Goal: Browse casually: Explore the website without a specific task or goal

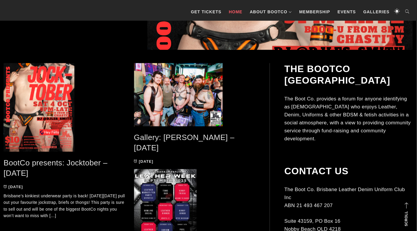
scroll to position [265, 0]
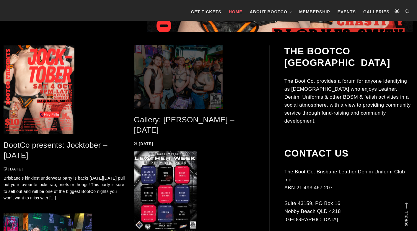
click at [174, 77] on span at bounding box center [195, 77] width 122 height 63
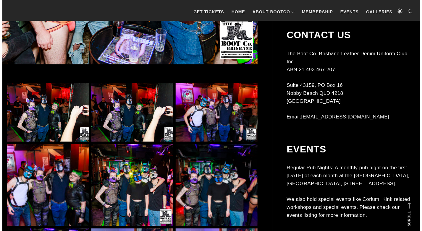
scroll to position [295, 0]
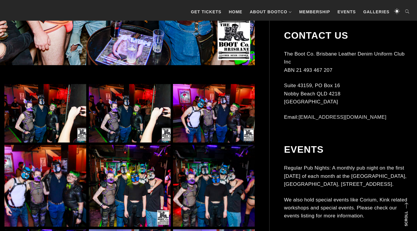
click at [48, 112] on img at bounding box center [45, 113] width 82 height 59
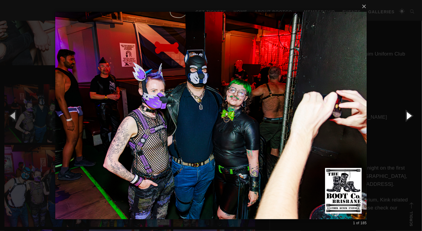
click at [407, 117] on button "button" at bounding box center [408, 115] width 27 height 33
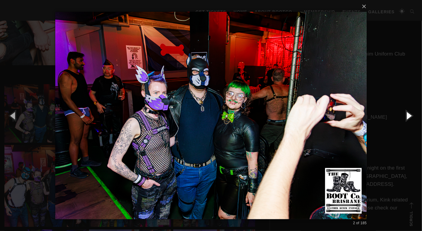
click at [407, 117] on button "button" at bounding box center [408, 115] width 27 height 33
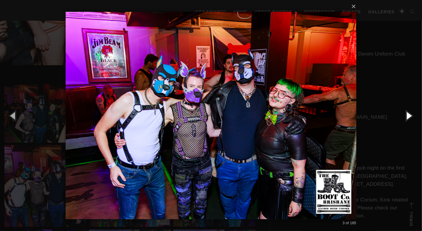
click at [407, 117] on button "button" at bounding box center [408, 115] width 27 height 33
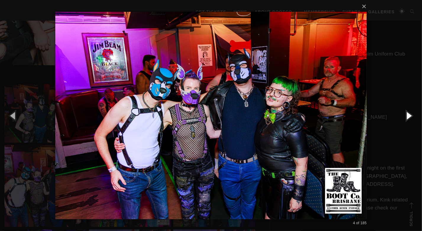
click at [407, 117] on button "button" at bounding box center [408, 115] width 27 height 33
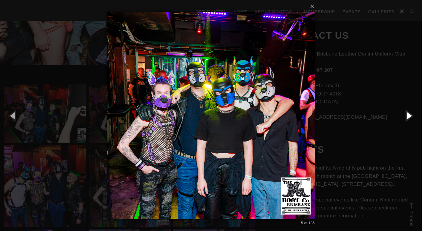
click at [407, 117] on button "button" at bounding box center [408, 115] width 27 height 33
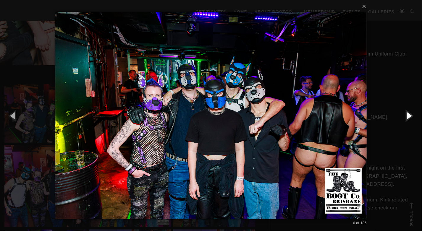
click at [407, 117] on button "button" at bounding box center [408, 115] width 27 height 33
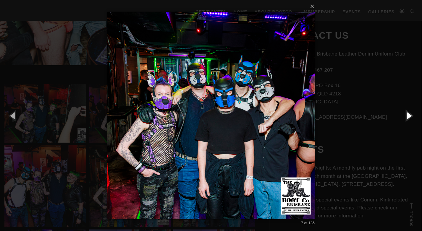
click at [407, 117] on button "button" at bounding box center [408, 115] width 27 height 33
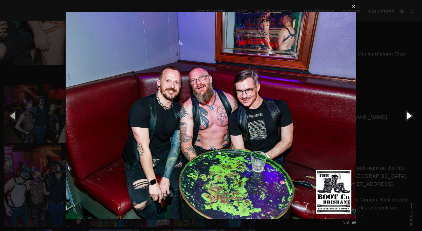
click at [407, 117] on button "button" at bounding box center [408, 115] width 27 height 33
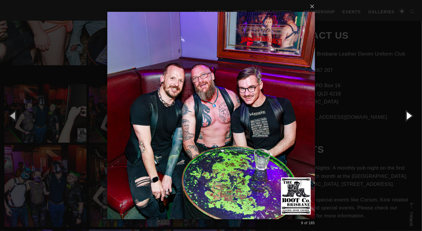
click at [407, 117] on button "button" at bounding box center [408, 115] width 27 height 33
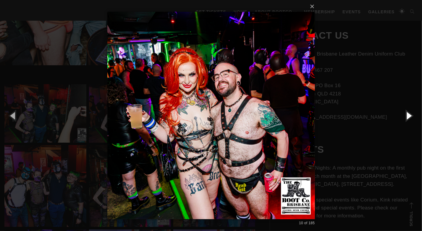
click at [407, 117] on button "button" at bounding box center [408, 115] width 27 height 33
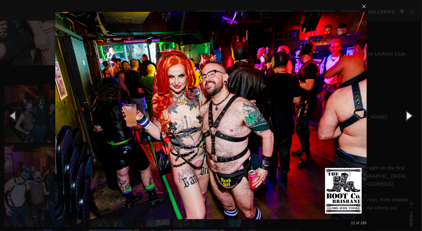
click at [407, 117] on button "button" at bounding box center [408, 115] width 27 height 33
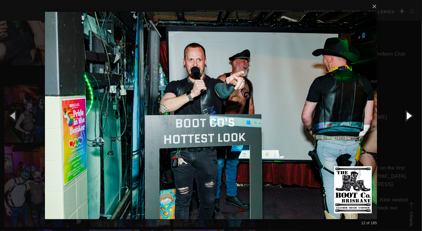
click at [407, 117] on button "button" at bounding box center [408, 115] width 27 height 33
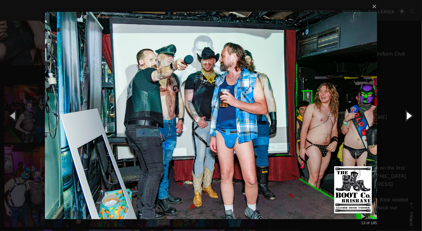
click at [407, 117] on button "button" at bounding box center [408, 115] width 27 height 33
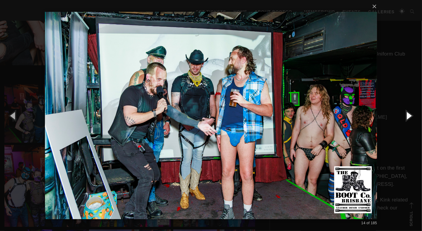
click at [407, 117] on button "button" at bounding box center [408, 115] width 27 height 33
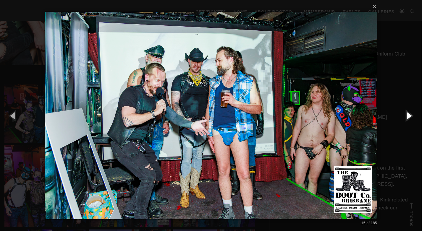
click at [407, 117] on button "button" at bounding box center [408, 115] width 27 height 33
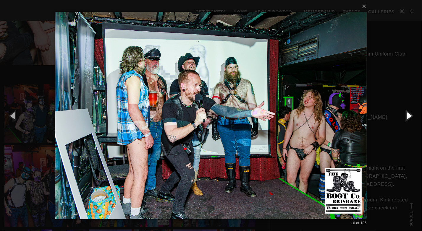
click at [407, 117] on button "button" at bounding box center [408, 115] width 27 height 33
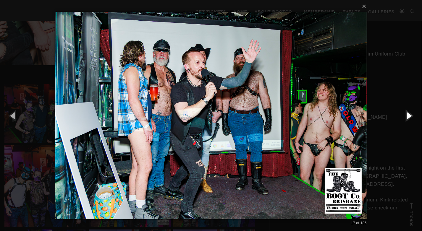
click at [407, 117] on button "button" at bounding box center [408, 115] width 27 height 33
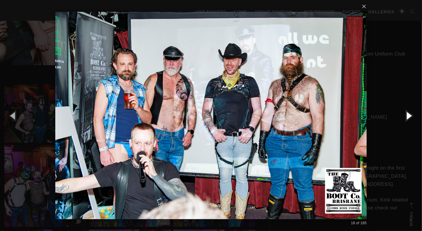
click at [407, 117] on button "button" at bounding box center [408, 115] width 27 height 33
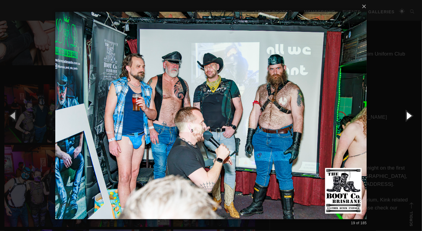
click at [407, 117] on button "button" at bounding box center [408, 115] width 27 height 33
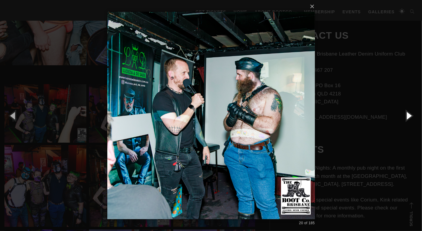
click at [407, 117] on button "button" at bounding box center [408, 115] width 27 height 33
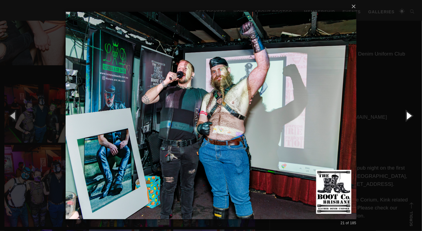
click at [407, 117] on button "button" at bounding box center [408, 115] width 27 height 33
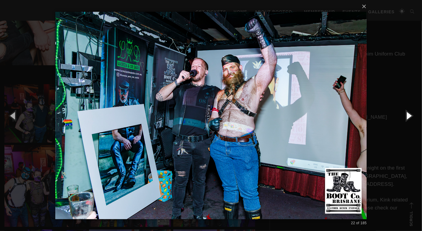
click at [407, 117] on button "button" at bounding box center [408, 115] width 27 height 33
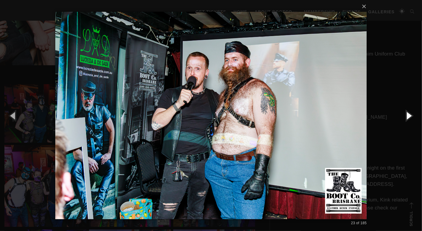
click at [407, 117] on button "button" at bounding box center [408, 115] width 27 height 33
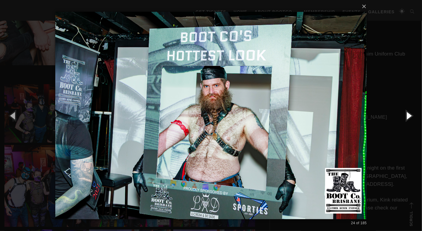
click at [407, 117] on button "button" at bounding box center [408, 115] width 27 height 33
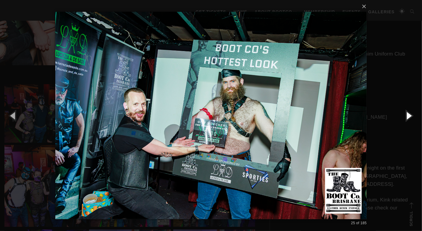
click at [407, 117] on button "button" at bounding box center [408, 115] width 27 height 33
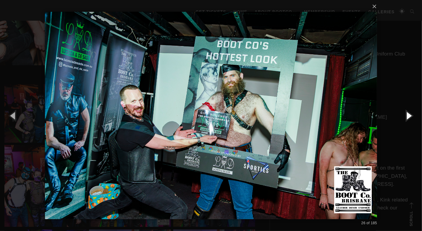
click at [407, 117] on button "button" at bounding box center [408, 115] width 27 height 33
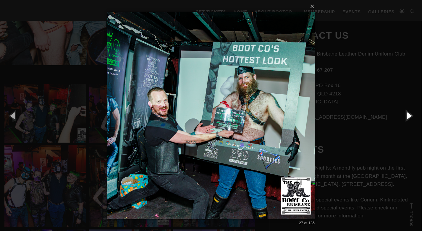
click at [407, 117] on button "button" at bounding box center [408, 115] width 27 height 33
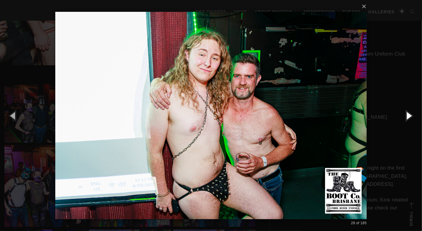
click at [405, 117] on button "button" at bounding box center [408, 115] width 27 height 33
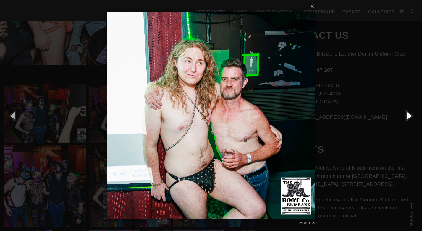
click at [405, 117] on button "button" at bounding box center [408, 115] width 27 height 33
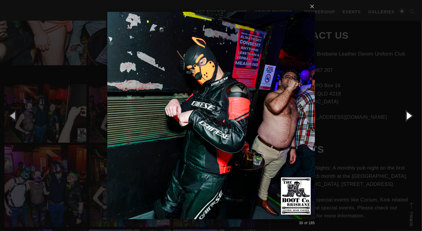
click at [405, 117] on button "button" at bounding box center [408, 115] width 27 height 33
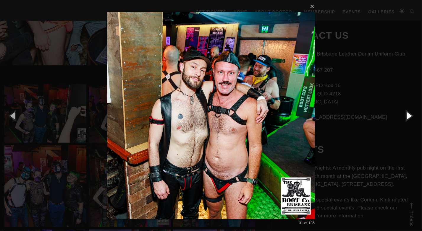
click at [405, 117] on button "button" at bounding box center [408, 115] width 27 height 33
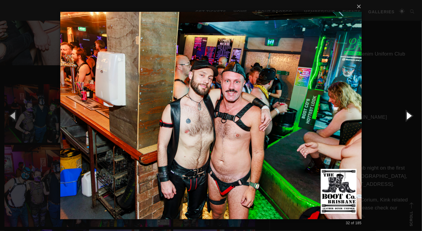
click at [405, 117] on button "button" at bounding box center [408, 115] width 27 height 33
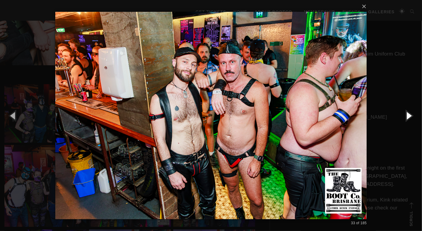
click at [405, 117] on button "button" at bounding box center [408, 115] width 27 height 33
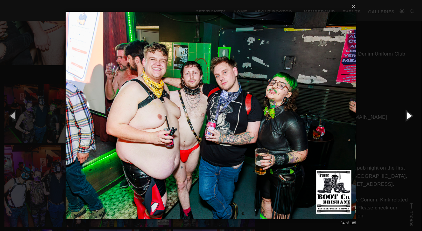
click at [405, 117] on button "button" at bounding box center [408, 115] width 27 height 33
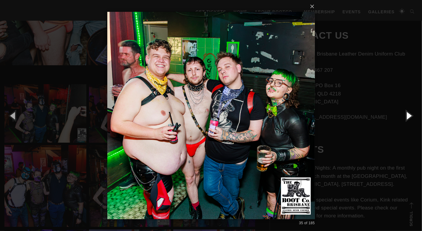
click at [405, 117] on button "button" at bounding box center [408, 115] width 27 height 33
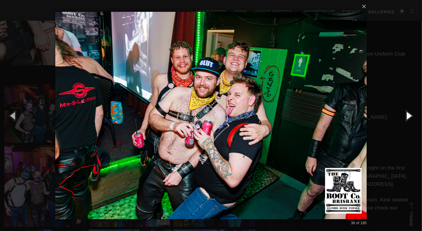
click at [405, 117] on button "button" at bounding box center [408, 115] width 27 height 33
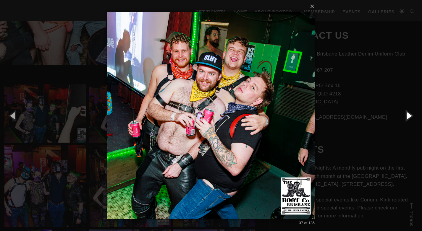
click at [405, 117] on button "button" at bounding box center [408, 115] width 27 height 33
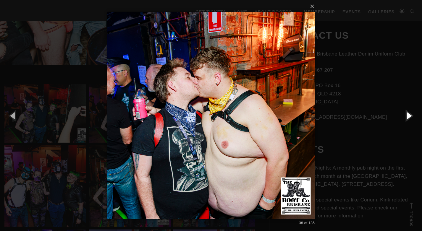
click at [405, 117] on button "button" at bounding box center [408, 115] width 27 height 33
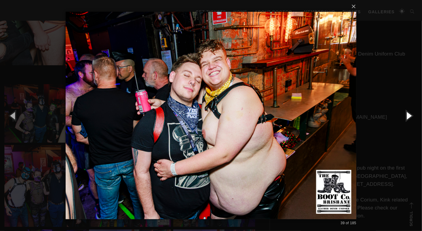
click at [405, 117] on button "button" at bounding box center [408, 115] width 27 height 33
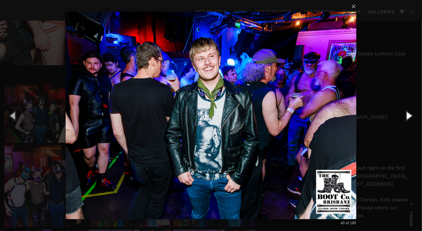
click at [405, 117] on button "button" at bounding box center [408, 115] width 27 height 33
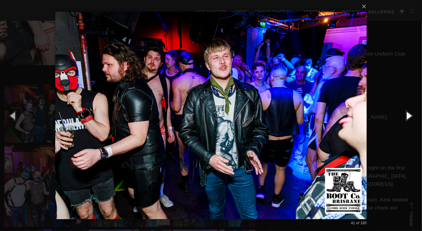
click at [405, 117] on button "button" at bounding box center [408, 115] width 27 height 33
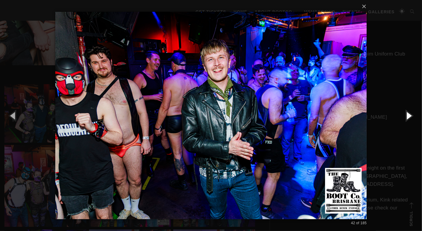
click at [405, 117] on button "button" at bounding box center [408, 115] width 27 height 33
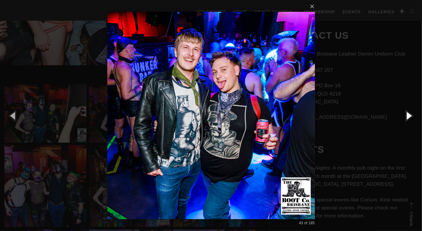
click at [405, 117] on button "button" at bounding box center [408, 115] width 27 height 33
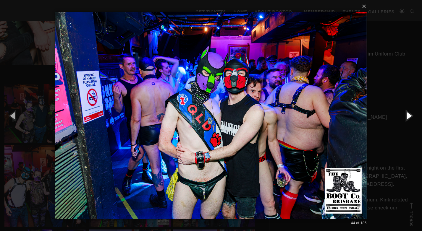
click at [405, 117] on button "button" at bounding box center [408, 115] width 27 height 33
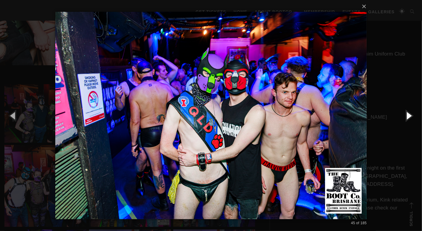
click at [405, 117] on button "button" at bounding box center [408, 115] width 27 height 33
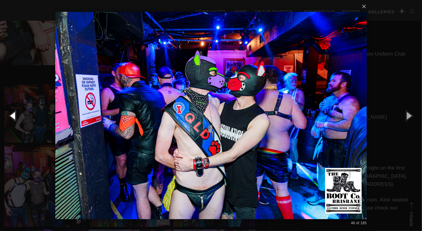
click at [14, 113] on button "button" at bounding box center [13, 115] width 27 height 33
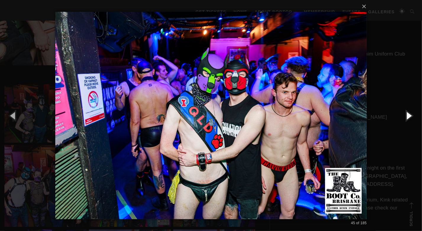
click at [402, 113] on button "button" at bounding box center [408, 115] width 27 height 33
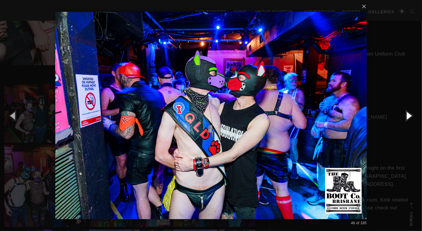
click at [402, 113] on button "button" at bounding box center [408, 115] width 27 height 33
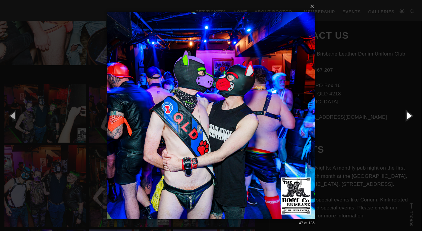
click at [402, 113] on button "button" at bounding box center [408, 115] width 27 height 33
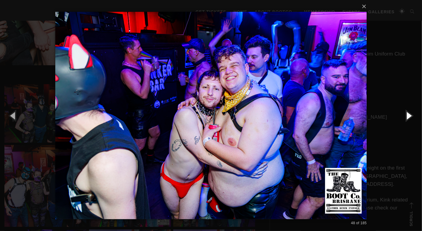
click at [402, 113] on button "button" at bounding box center [408, 115] width 27 height 33
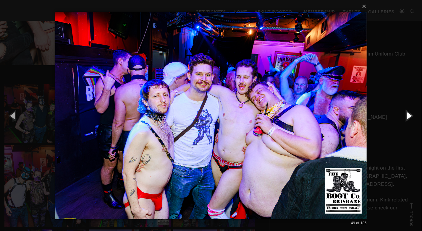
click at [402, 113] on button "button" at bounding box center [408, 115] width 27 height 33
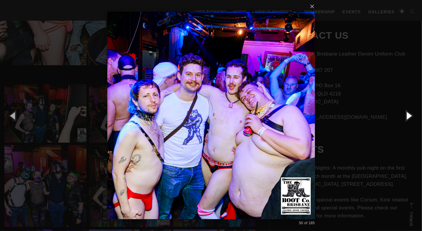
click at [402, 113] on button "button" at bounding box center [408, 115] width 27 height 33
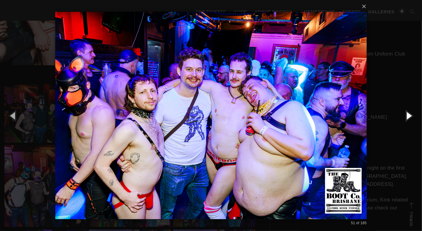
click at [402, 113] on button "button" at bounding box center [408, 115] width 27 height 33
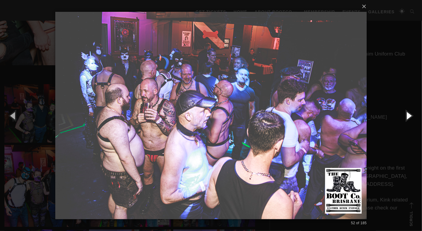
click at [402, 113] on button "button" at bounding box center [408, 115] width 27 height 33
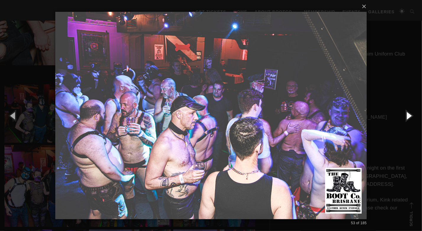
click at [402, 113] on button "button" at bounding box center [408, 115] width 27 height 33
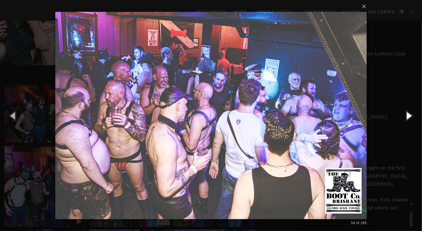
click at [402, 113] on button "button" at bounding box center [408, 115] width 27 height 33
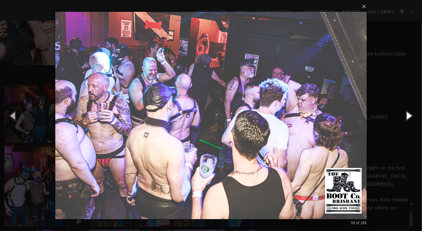
click at [402, 113] on button "button" at bounding box center [408, 115] width 27 height 33
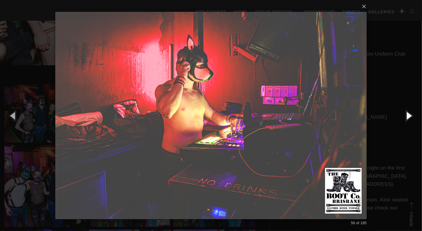
click at [402, 113] on button "button" at bounding box center [408, 115] width 27 height 33
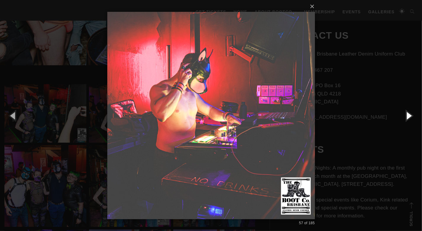
click at [402, 113] on button "button" at bounding box center [408, 115] width 27 height 33
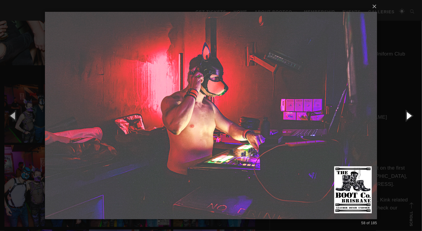
click at [402, 113] on button "button" at bounding box center [408, 115] width 27 height 33
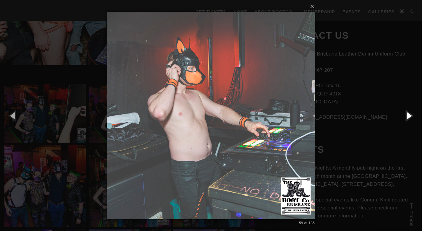
click at [402, 113] on button "button" at bounding box center [408, 115] width 27 height 33
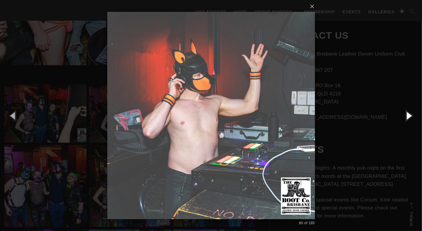
click at [402, 113] on button "button" at bounding box center [408, 115] width 27 height 33
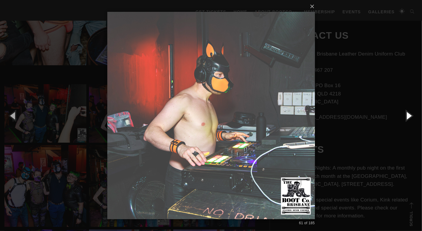
click at [402, 117] on button "button" at bounding box center [408, 115] width 27 height 33
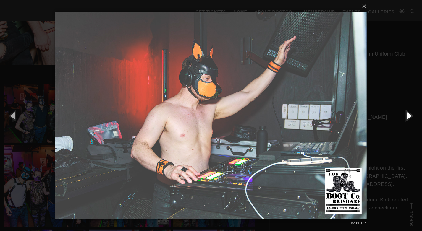
click at [402, 117] on button "button" at bounding box center [408, 115] width 27 height 33
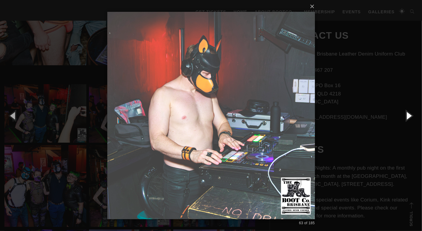
click at [402, 117] on button "button" at bounding box center [408, 115] width 27 height 33
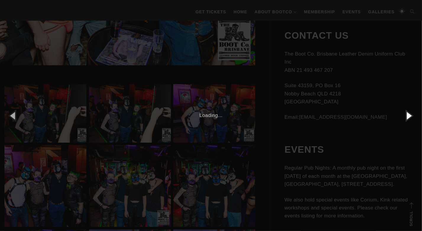
click at [402, 117] on button "button" at bounding box center [408, 115] width 27 height 33
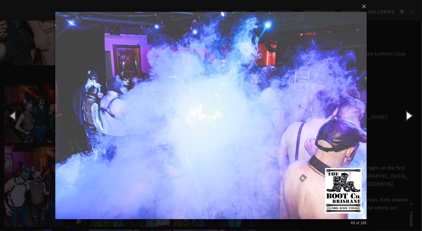
click at [402, 117] on button "button" at bounding box center [408, 115] width 27 height 33
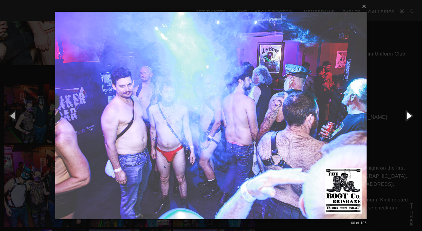
click at [402, 117] on button "button" at bounding box center [408, 115] width 27 height 33
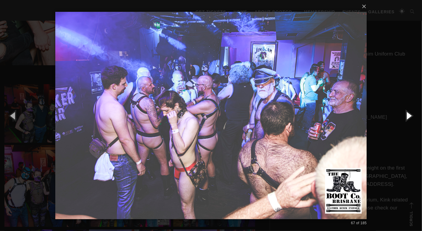
click at [402, 117] on button "button" at bounding box center [408, 115] width 27 height 33
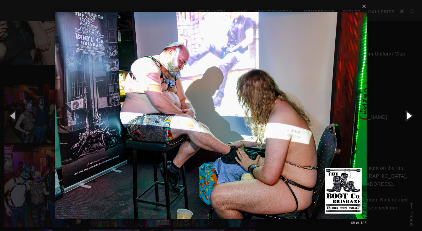
click at [402, 117] on button "button" at bounding box center [408, 115] width 27 height 33
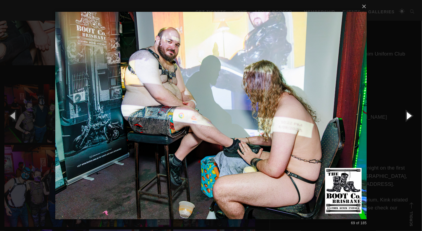
click at [402, 117] on button "button" at bounding box center [408, 115] width 27 height 33
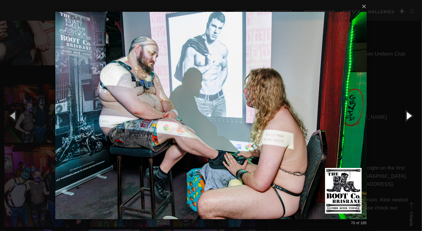
click at [402, 117] on button "button" at bounding box center [408, 115] width 27 height 33
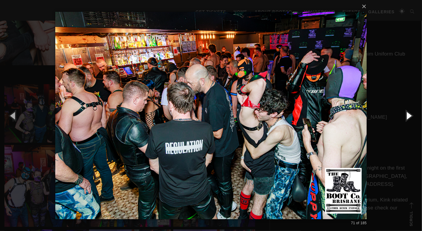
click at [402, 117] on button "button" at bounding box center [408, 115] width 27 height 33
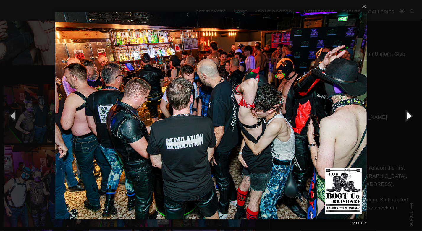
click at [402, 117] on button "button" at bounding box center [408, 115] width 27 height 33
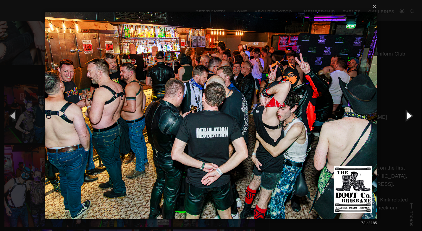
click at [402, 117] on button "button" at bounding box center [408, 115] width 27 height 33
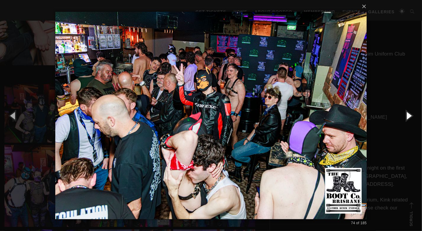
click at [402, 117] on button "button" at bounding box center [408, 115] width 27 height 33
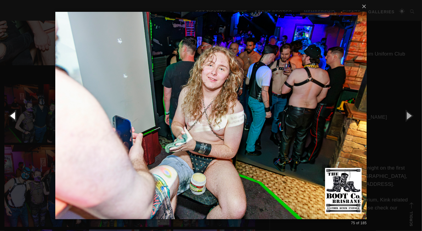
click at [16, 123] on button "button" at bounding box center [13, 115] width 27 height 33
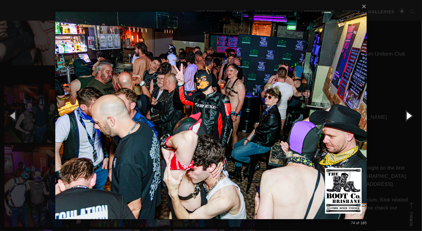
click at [404, 116] on button "button" at bounding box center [408, 115] width 27 height 33
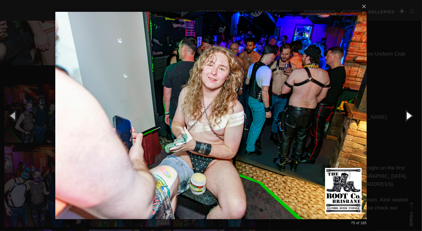
click at [404, 116] on button "button" at bounding box center [408, 115] width 27 height 33
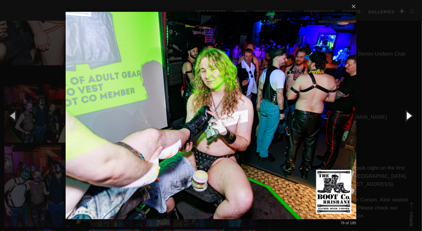
click at [403, 114] on button "button" at bounding box center [408, 115] width 27 height 33
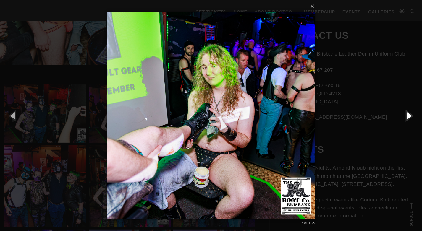
click at [403, 114] on button "button" at bounding box center [408, 115] width 27 height 33
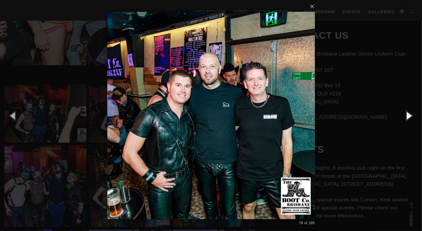
click at [403, 114] on button "button" at bounding box center [408, 115] width 27 height 33
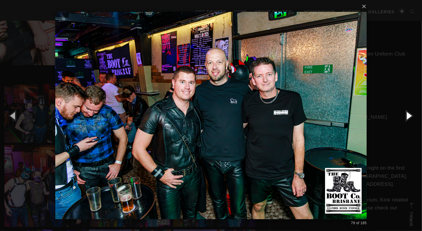
click at [403, 114] on button "button" at bounding box center [408, 115] width 27 height 33
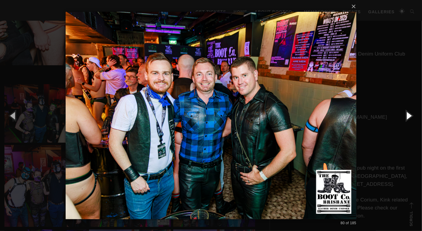
click at [402, 116] on button "button" at bounding box center [408, 115] width 27 height 33
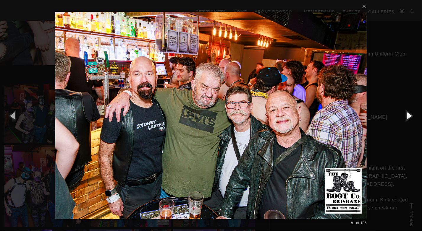
click at [402, 116] on button "button" at bounding box center [408, 115] width 27 height 33
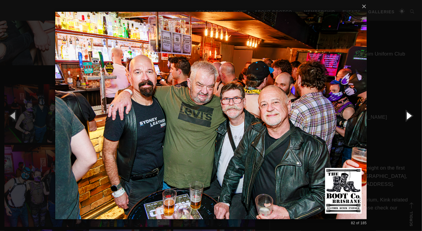
click at [410, 115] on button "button" at bounding box center [408, 115] width 27 height 33
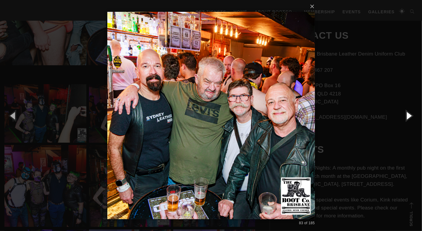
click at [410, 115] on button "button" at bounding box center [408, 115] width 27 height 33
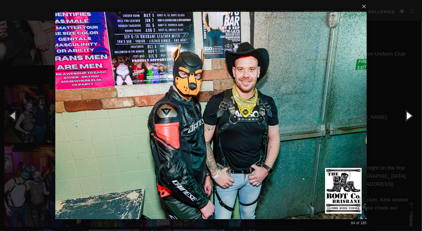
click at [410, 115] on button "button" at bounding box center [408, 115] width 27 height 33
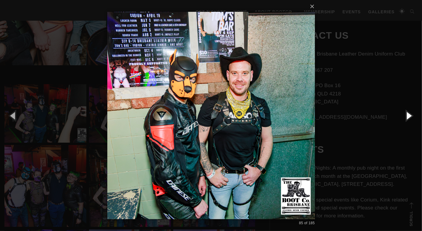
click at [410, 115] on button "button" at bounding box center [408, 115] width 27 height 33
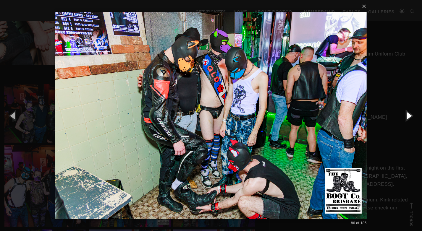
click at [410, 115] on button "button" at bounding box center [408, 115] width 27 height 33
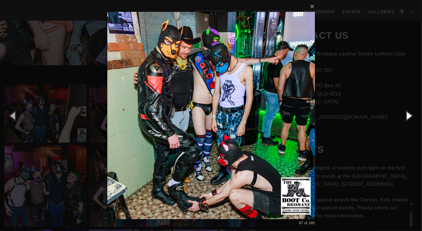
click at [410, 115] on button "button" at bounding box center [408, 115] width 27 height 33
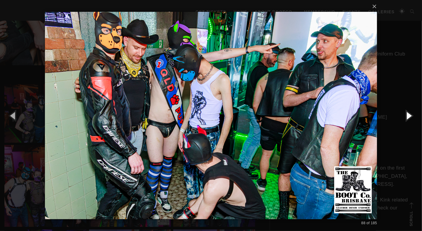
click at [410, 115] on button "button" at bounding box center [408, 115] width 27 height 33
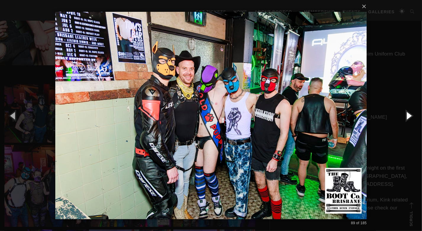
click at [410, 115] on button "button" at bounding box center [408, 115] width 27 height 33
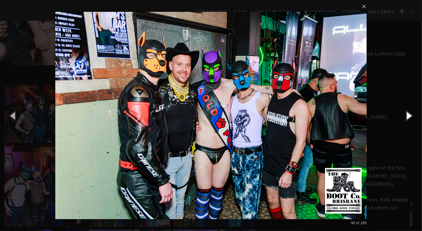
click at [410, 115] on button "button" at bounding box center [408, 115] width 27 height 33
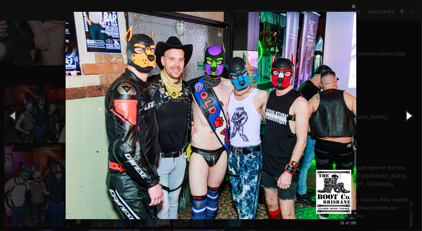
click at [410, 115] on button "button" at bounding box center [408, 115] width 27 height 33
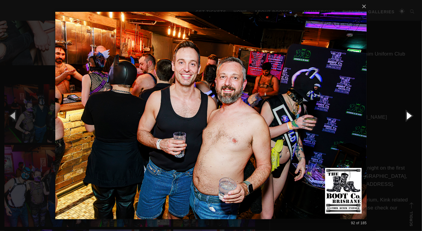
click at [410, 115] on button "button" at bounding box center [408, 115] width 27 height 33
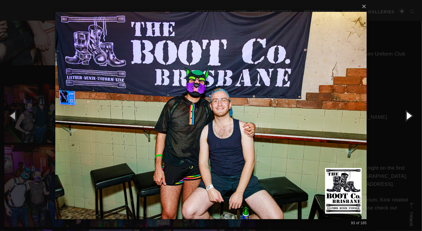
click at [410, 115] on button "button" at bounding box center [408, 115] width 27 height 33
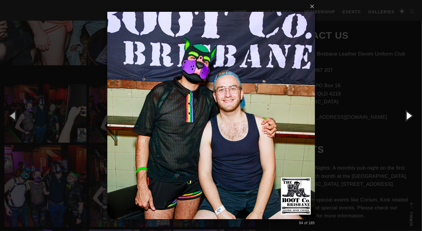
click at [410, 115] on button "button" at bounding box center [408, 115] width 27 height 33
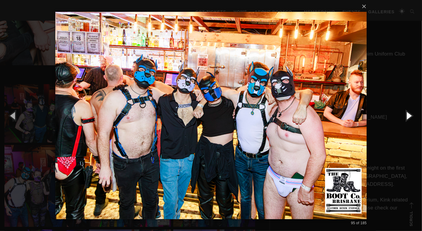
click at [410, 115] on button "button" at bounding box center [408, 115] width 27 height 33
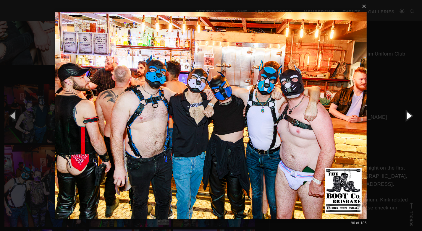
click at [410, 115] on button "button" at bounding box center [408, 115] width 27 height 33
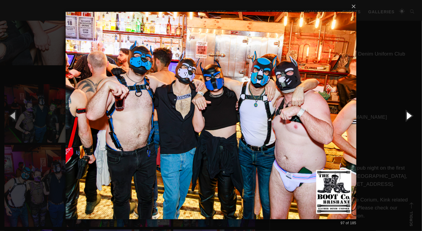
click at [410, 115] on button "button" at bounding box center [408, 115] width 27 height 33
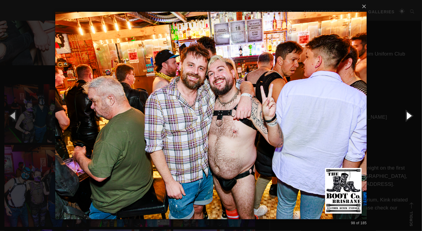
click at [409, 116] on button "button" at bounding box center [408, 115] width 27 height 33
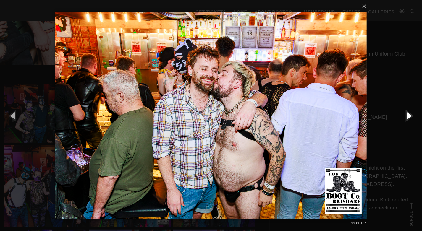
click at [409, 116] on button "button" at bounding box center [408, 115] width 27 height 33
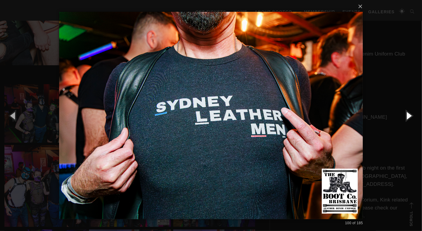
click at [409, 116] on button "button" at bounding box center [408, 115] width 27 height 33
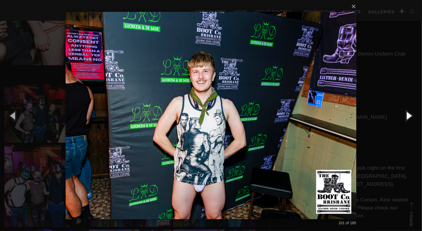
click at [409, 116] on button "button" at bounding box center [408, 115] width 27 height 33
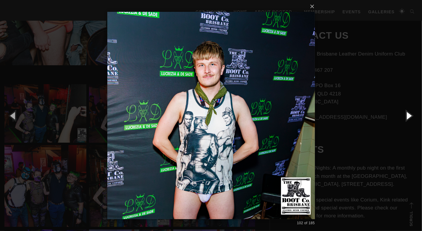
click at [409, 116] on button "button" at bounding box center [408, 115] width 27 height 33
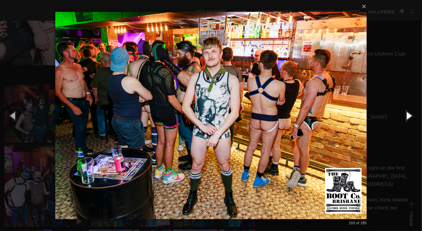
click at [409, 116] on button "button" at bounding box center [408, 115] width 27 height 33
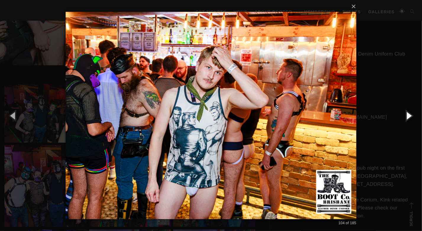
click at [409, 116] on button "button" at bounding box center [408, 115] width 27 height 33
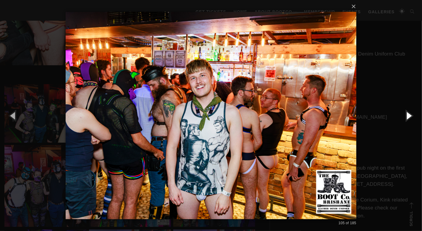
click at [409, 116] on button "button" at bounding box center [408, 115] width 27 height 33
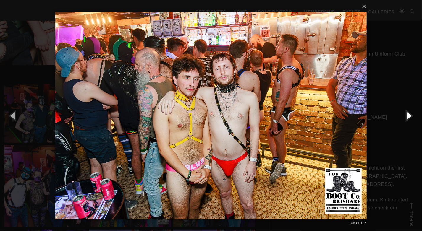
click at [408, 119] on button "button" at bounding box center [408, 115] width 27 height 33
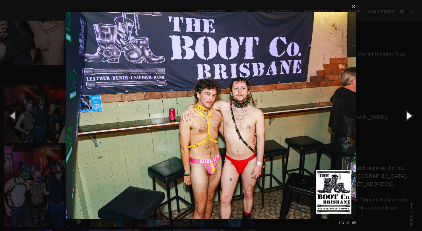
click at [406, 115] on button "button" at bounding box center [408, 115] width 27 height 33
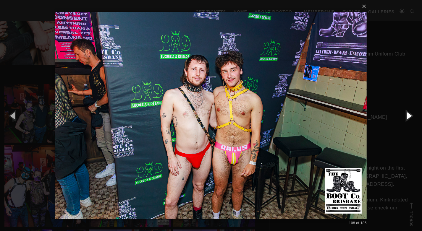
click at [406, 115] on button "button" at bounding box center [408, 115] width 27 height 33
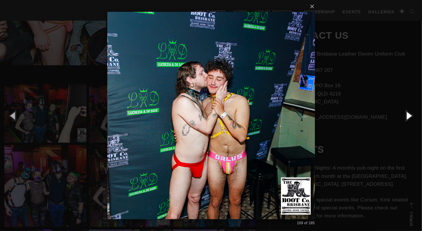
click at [406, 115] on button "button" at bounding box center [408, 115] width 27 height 33
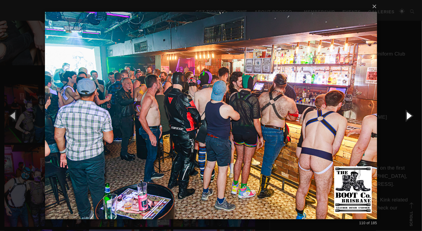
click at [406, 115] on button "button" at bounding box center [408, 115] width 27 height 33
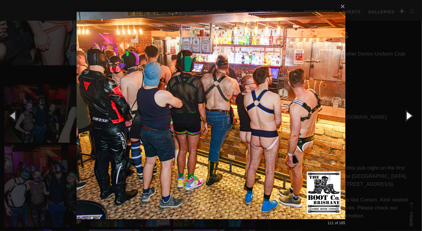
click at [406, 115] on button "button" at bounding box center [408, 115] width 27 height 33
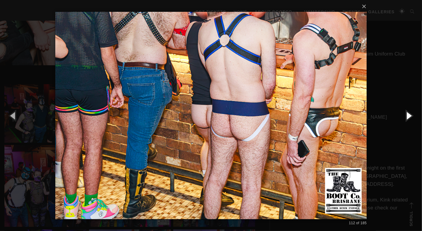
click at [406, 115] on button "button" at bounding box center [408, 115] width 27 height 33
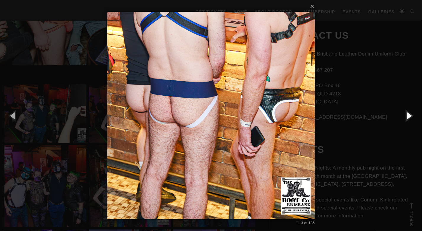
click at [406, 115] on button "button" at bounding box center [408, 115] width 27 height 33
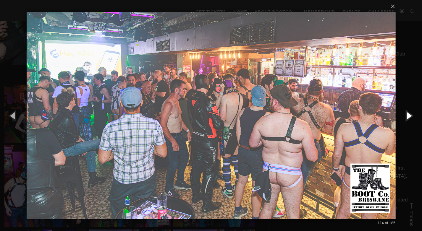
click at [406, 115] on button "button" at bounding box center [408, 115] width 27 height 33
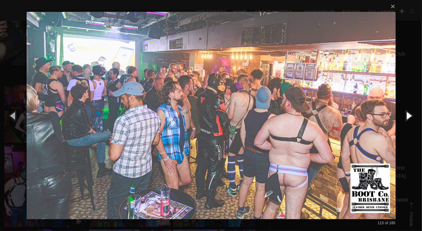
click at [406, 115] on button "button" at bounding box center [408, 115] width 27 height 33
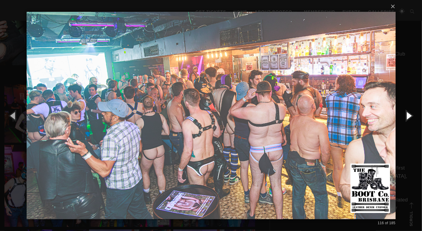
click at [406, 115] on button "button" at bounding box center [408, 115] width 27 height 33
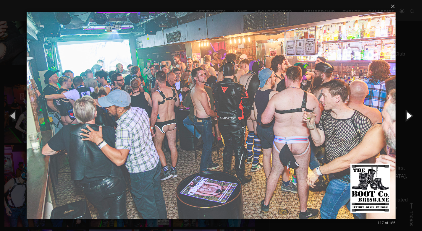
click at [406, 115] on button "button" at bounding box center [408, 115] width 27 height 33
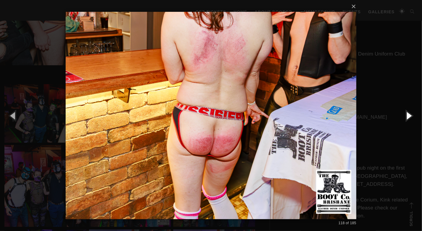
click at [406, 115] on button "button" at bounding box center [408, 115] width 27 height 33
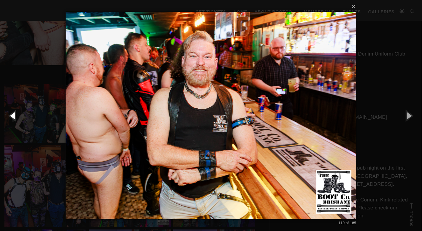
click at [11, 117] on button "button" at bounding box center [13, 115] width 27 height 33
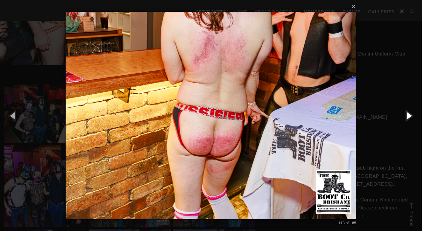
click at [404, 122] on button "button" at bounding box center [408, 115] width 27 height 33
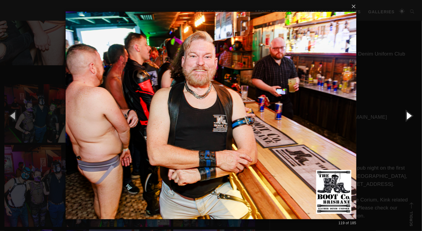
click at [403, 120] on button "button" at bounding box center [408, 115] width 27 height 33
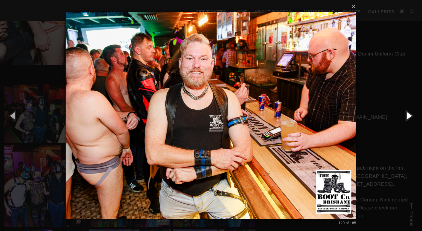
click at [403, 120] on button "button" at bounding box center [408, 115] width 27 height 33
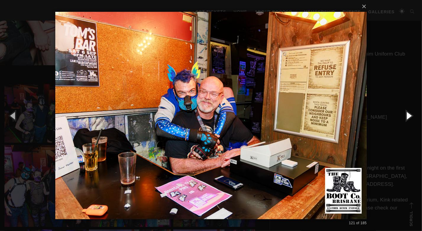
click at [403, 120] on button "button" at bounding box center [408, 115] width 27 height 33
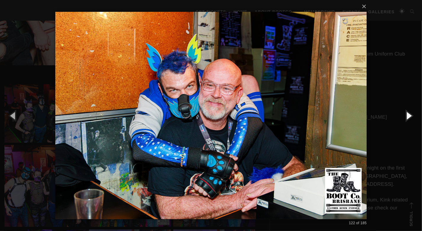
click at [403, 120] on button "button" at bounding box center [408, 115] width 27 height 33
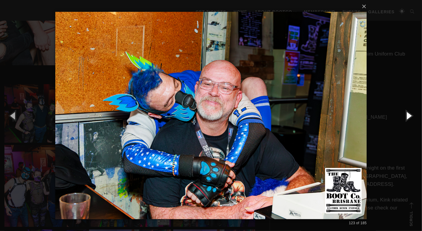
click at [403, 120] on button "button" at bounding box center [408, 115] width 27 height 33
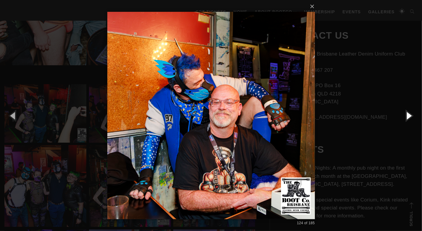
click at [403, 120] on button "button" at bounding box center [408, 115] width 27 height 33
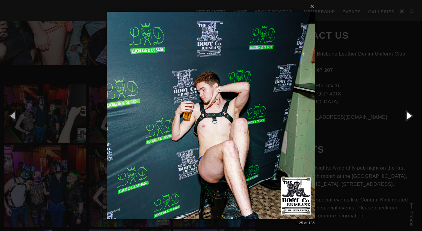
click at [403, 120] on button "button" at bounding box center [408, 115] width 27 height 33
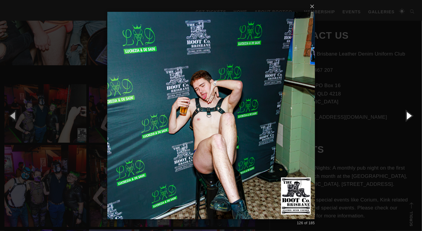
click at [403, 120] on button "button" at bounding box center [408, 115] width 27 height 33
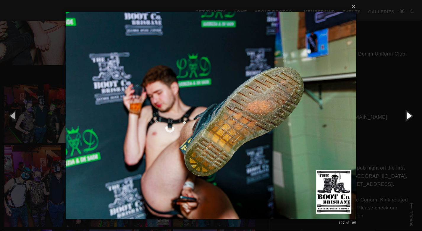
click at [403, 120] on button "button" at bounding box center [408, 115] width 27 height 33
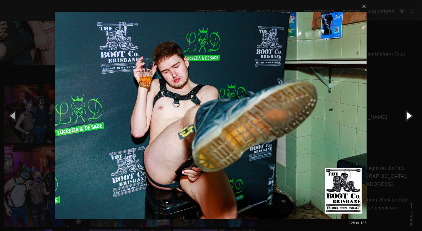
click at [403, 120] on button "button" at bounding box center [408, 115] width 27 height 33
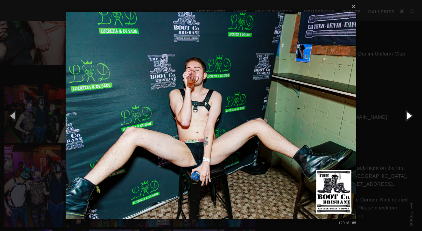
click at [403, 120] on button "button" at bounding box center [408, 115] width 27 height 33
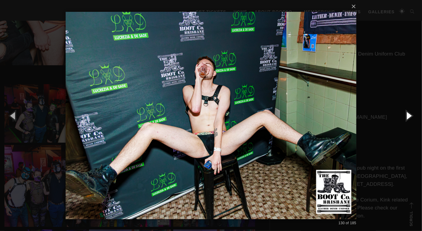
click at [403, 120] on button "button" at bounding box center [408, 115] width 27 height 33
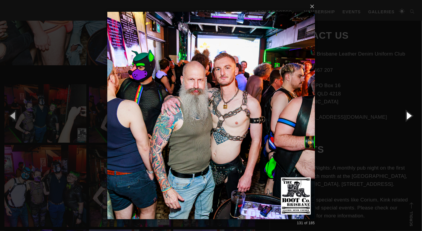
click at [403, 120] on button "button" at bounding box center [408, 115] width 27 height 33
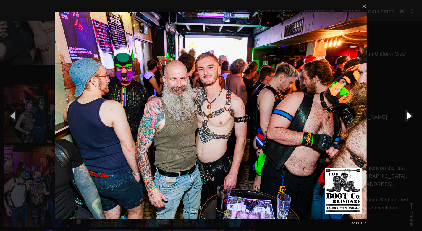
click at [403, 120] on button "button" at bounding box center [408, 115] width 27 height 33
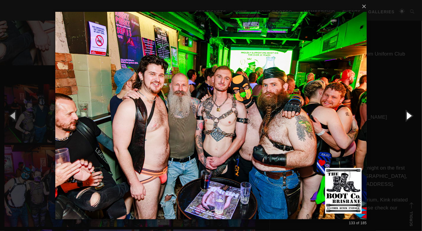
click at [403, 120] on button "button" at bounding box center [408, 115] width 27 height 33
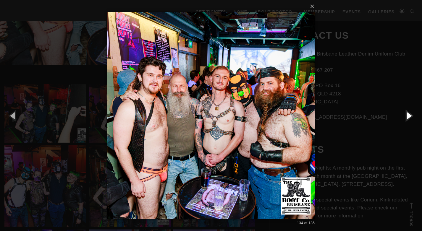
click at [403, 120] on button "button" at bounding box center [408, 115] width 27 height 33
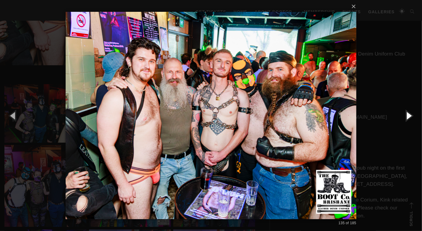
click at [402, 122] on button "button" at bounding box center [408, 115] width 27 height 33
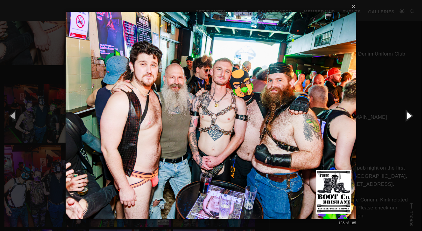
click at [402, 121] on button "button" at bounding box center [408, 115] width 27 height 33
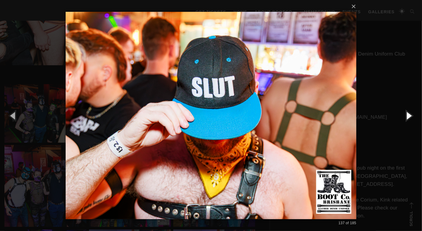
click at [402, 121] on button "button" at bounding box center [408, 115] width 27 height 33
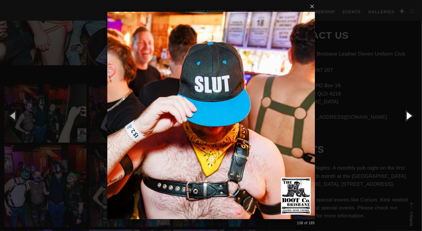
click at [402, 121] on button "button" at bounding box center [408, 115] width 27 height 33
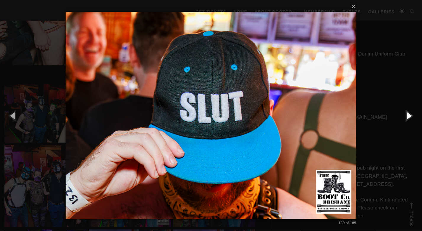
click at [406, 117] on button "button" at bounding box center [408, 115] width 27 height 33
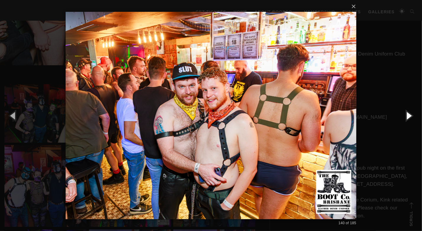
click at [405, 117] on button "button" at bounding box center [408, 115] width 27 height 33
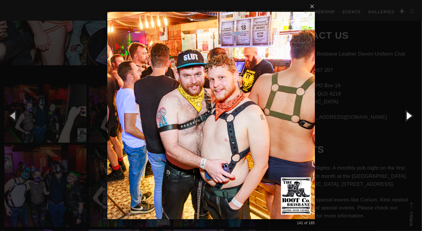
click at [405, 117] on button "button" at bounding box center [408, 115] width 27 height 33
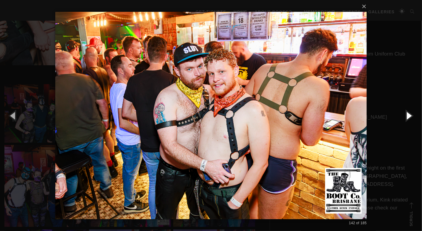
click at [405, 117] on button "button" at bounding box center [408, 115] width 27 height 33
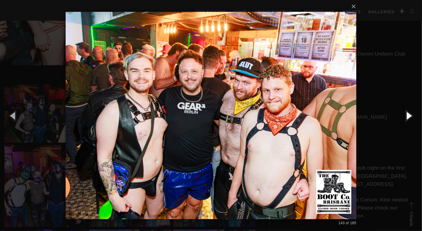
click at [405, 117] on button "button" at bounding box center [408, 115] width 27 height 33
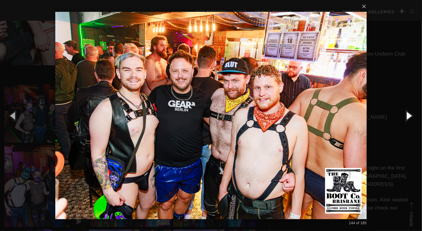
click at [405, 117] on button "button" at bounding box center [408, 115] width 27 height 33
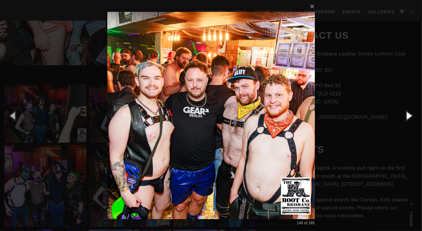
click at [405, 117] on button "button" at bounding box center [408, 115] width 27 height 33
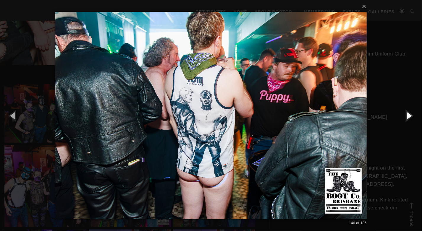
click at [405, 117] on button "button" at bounding box center [408, 115] width 27 height 33
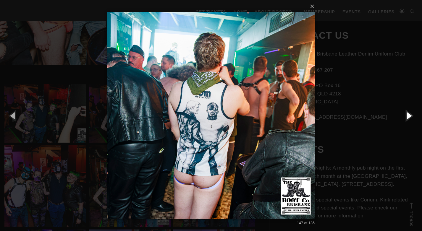
click at [405, 117] on button "button" at bounding box center [408, 115] width 27 height 33
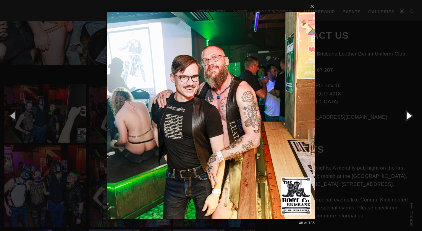
click at [405, 117] on button "button" at bounding box center [408, 115] width 27 height 33
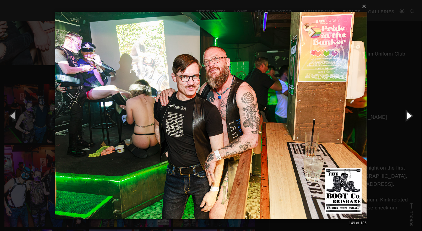
click at [405, 117] on button "button" at bounding box center [408, 115] width 27 height 33
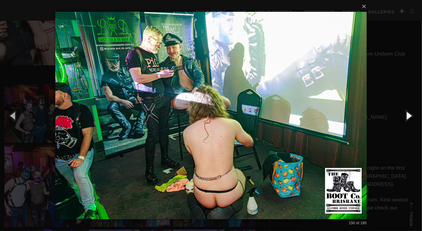
click at [405, 117] on button "button" at bounding box center [408, 115] width 27 height 33
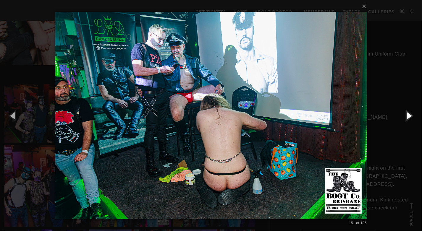
click at [405, 117] on button "button" at bounding box center [408, 115] width 27 height 33
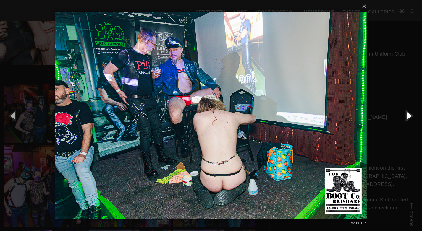
click at [405, 117] on button "button" at bounding box center [408, 115] width 27 height 33
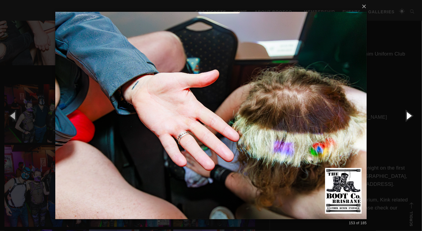
click at [405, 117] on button "button" at bounding box center [408, 115] width 27 height 33
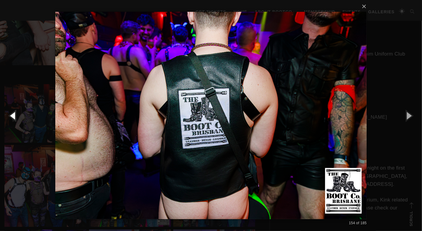
click at [12, 121] on button "button" at bounding box center [13, 115] width 27 height 33
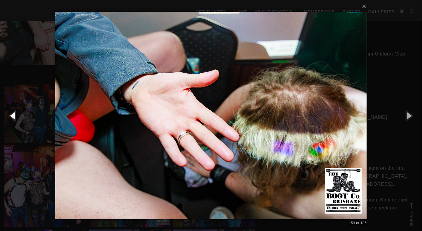
click at [12, 121] on button "button" at bounding box center [13, 115] width 27 height 33
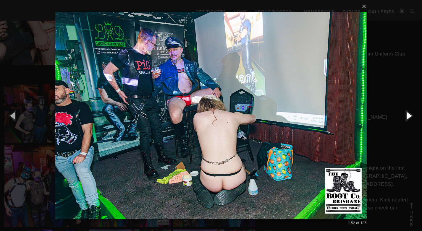
click at [408, 121] on button "button" at bounding box center [408, 115] width 27 height 33
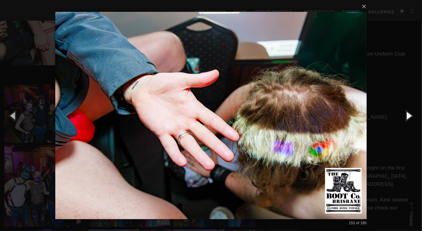
click at [408, 121] on button "button" at bounding box center [408, 115] width 27 height 33
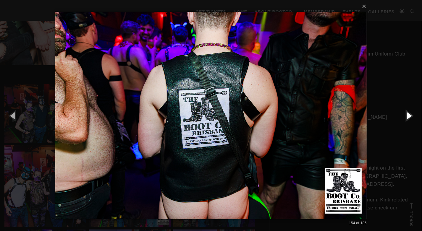
click at [408, 121] on button "button" at bounding box center [408, 115] width 27 height 33
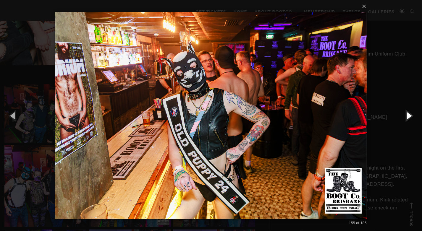
click at [408, 121] on button "button" at bounding box center [408, 115] width 27 height 33
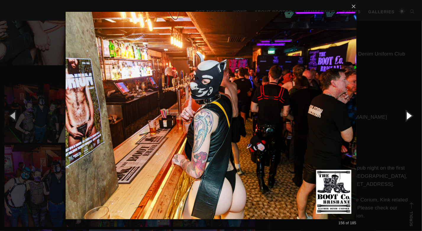
click at [408, 121] on button "button" at bounding box center [408, 115] width 27 height 33
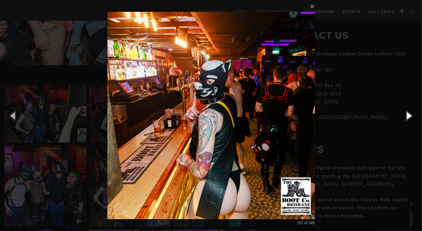
click at [408, 121] on button "button" at bounding box center [408, 115] width 27 height 33
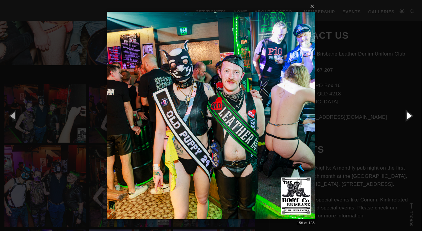
click at [408, 121] on button "button" at bounding box center [408, 115] width 27 height 33
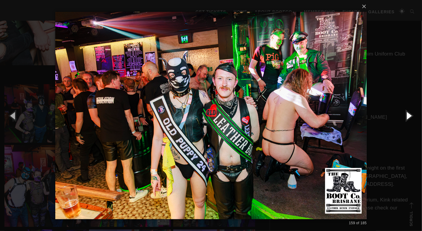
click at [408, 121] on button "button" at bounding box center [408, 115] width 27 height 33
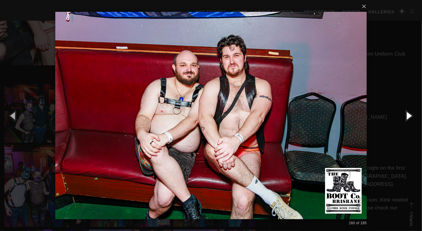
click at [408, 121] on button "button" at bounding box center [408, 115] width 27 height 33
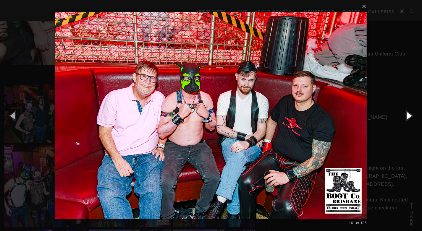
click at [408, 121] on button "button" at bounding box center [408, 115] width 27 height 33
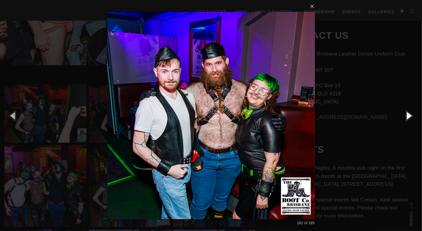
click at [408, 121] on button "button" at bounding box center [408, 115] width 27 height 33
